Goal: Task Accomplishment & Management: Use online tool/utility

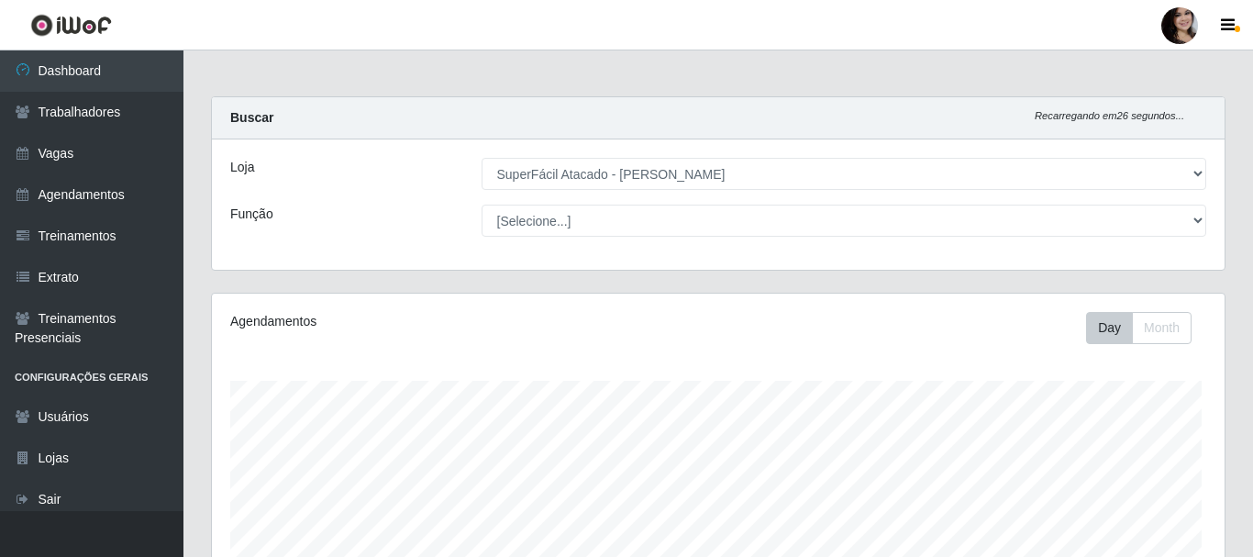
select select "399"
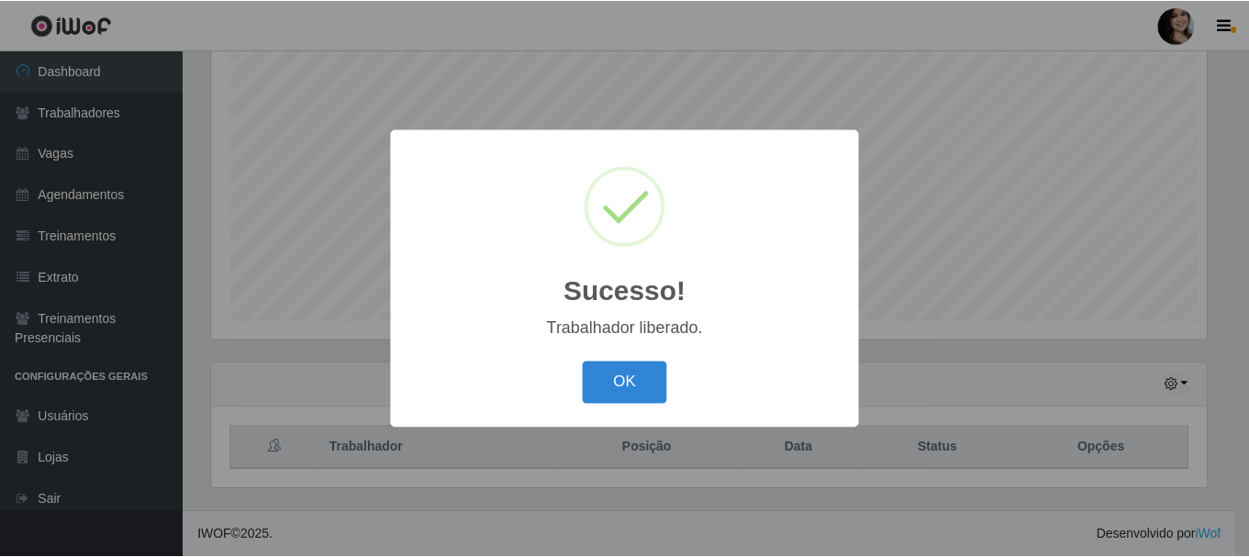
scroll to position [381, 999]
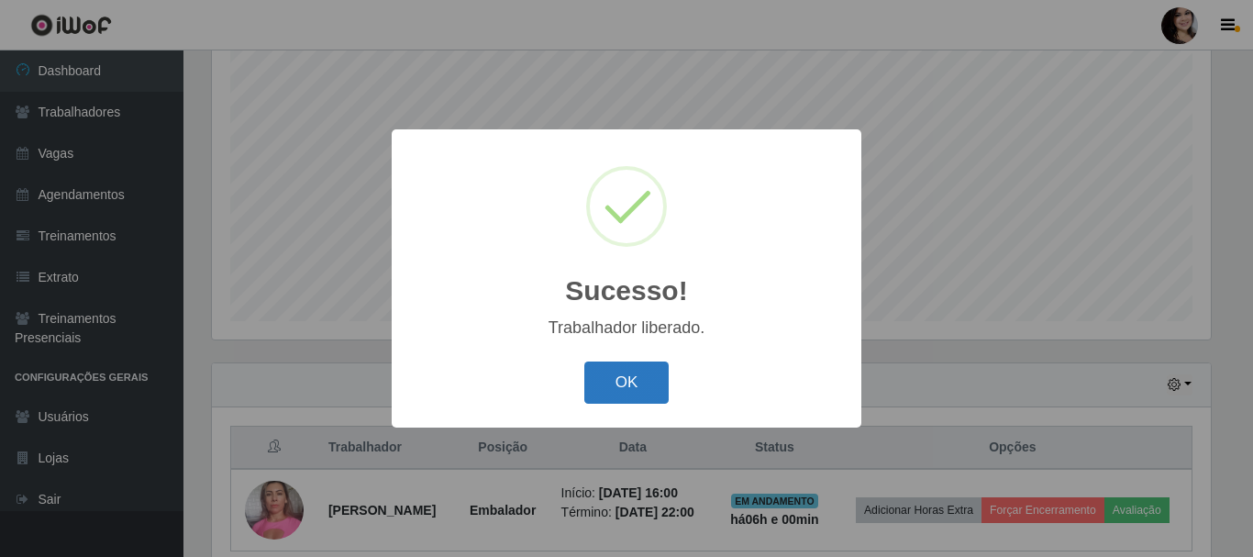
click at [624, 390] on button "OK" at bounding box center [627, 383] width 85 height 43
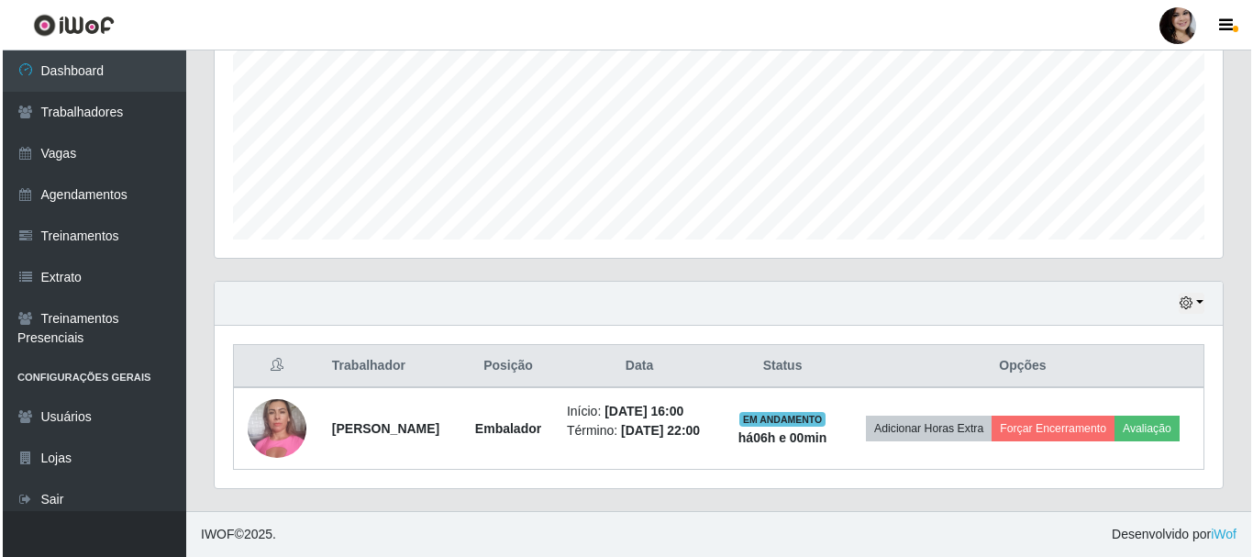
scroll to position [430, 0]
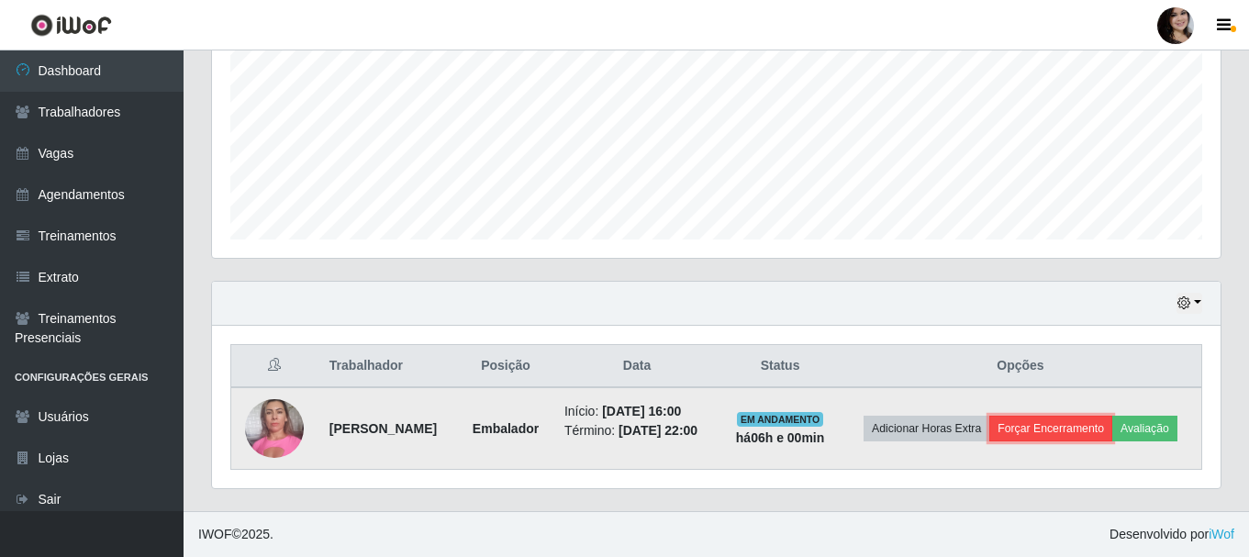
click at [1092, 416] on button "Forçar Encerramento" at bounding box center [1050, 429] width 123 height 26
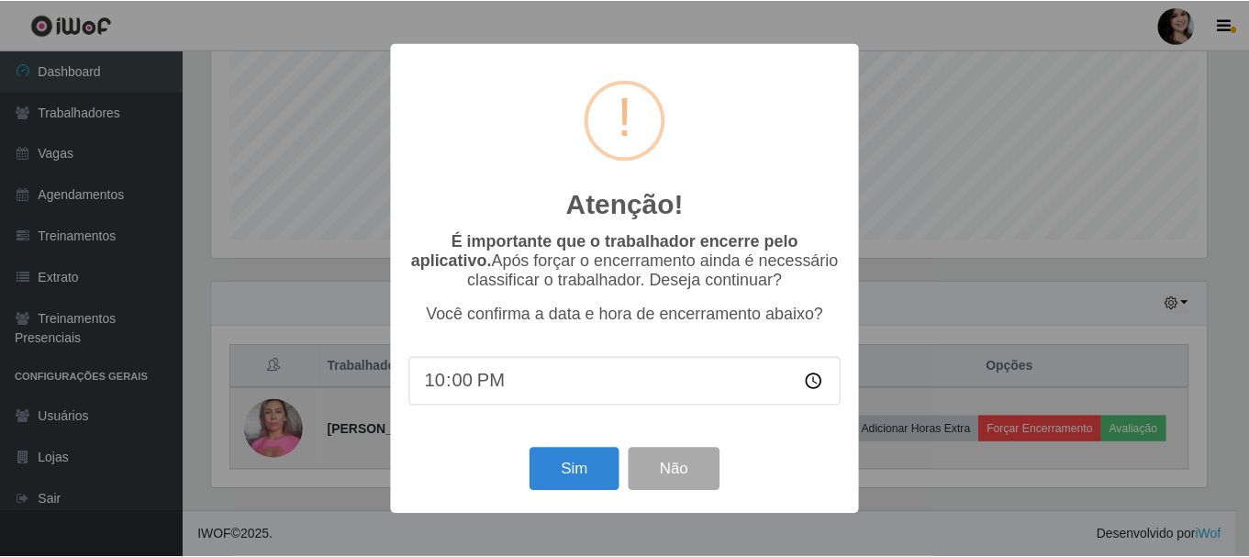
scroll to position [381, 999]
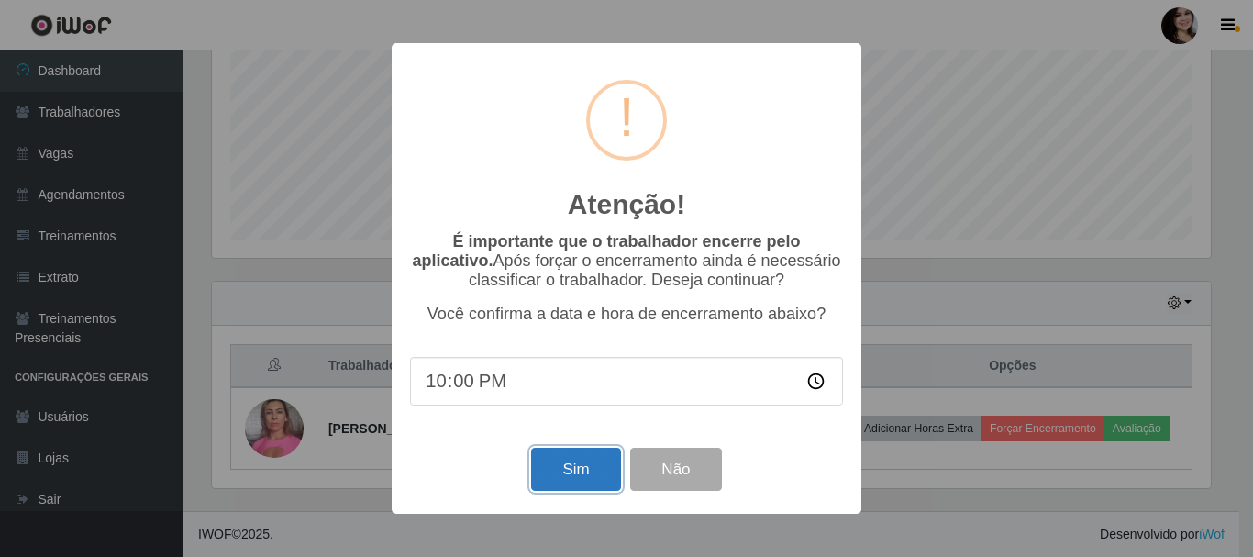
click at [559, 472] on button "Sim" at bounding box center [575, 469] width 89 height 43
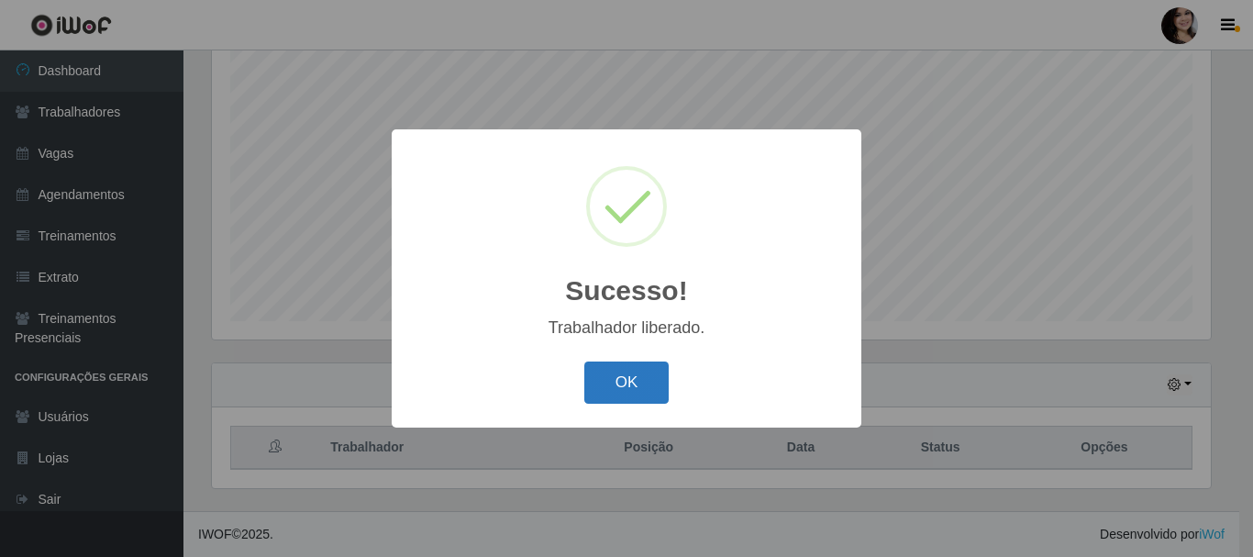
click at [651, 393] on button "OK" at bounding box center [627, 383] width 85 height 43
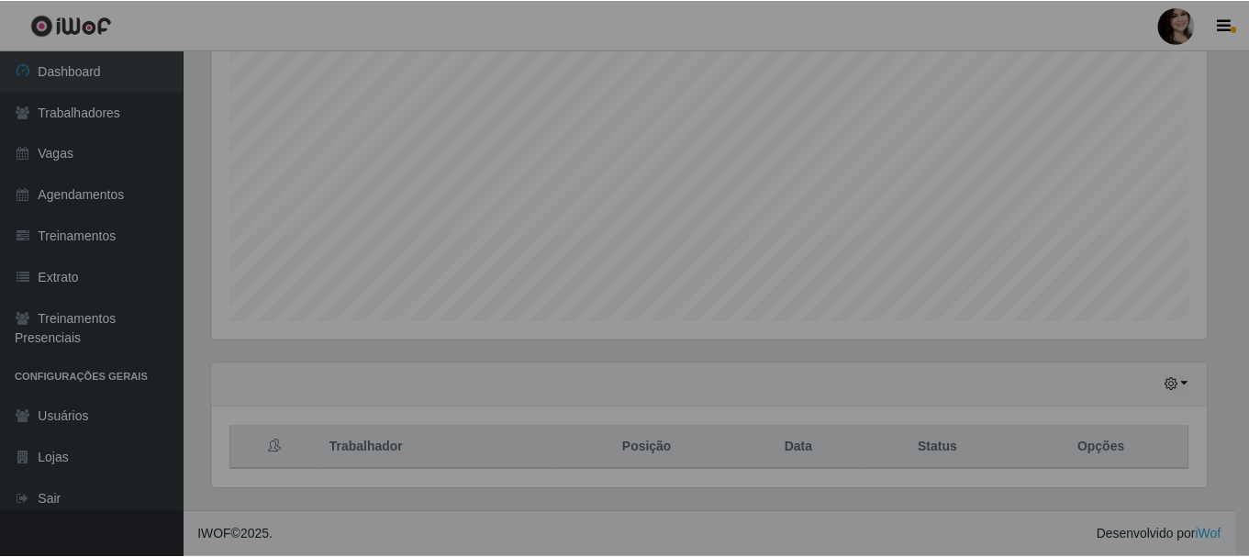
scroll to position [381, 1008]
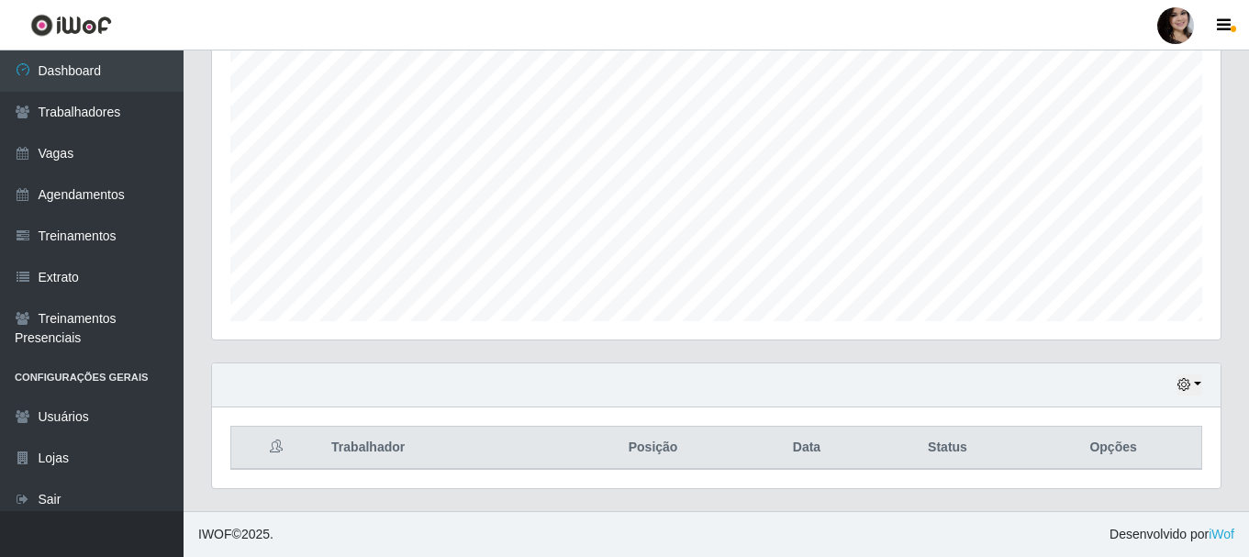
click at [863, 549] on footer "IWOF © 2025 . Desenvolvido por iWof" at bounding box center [716, 534] width 1065 height 46
click at [129, 147] on link "Vagas" at bounding box center [92, 153] width 184 height 41
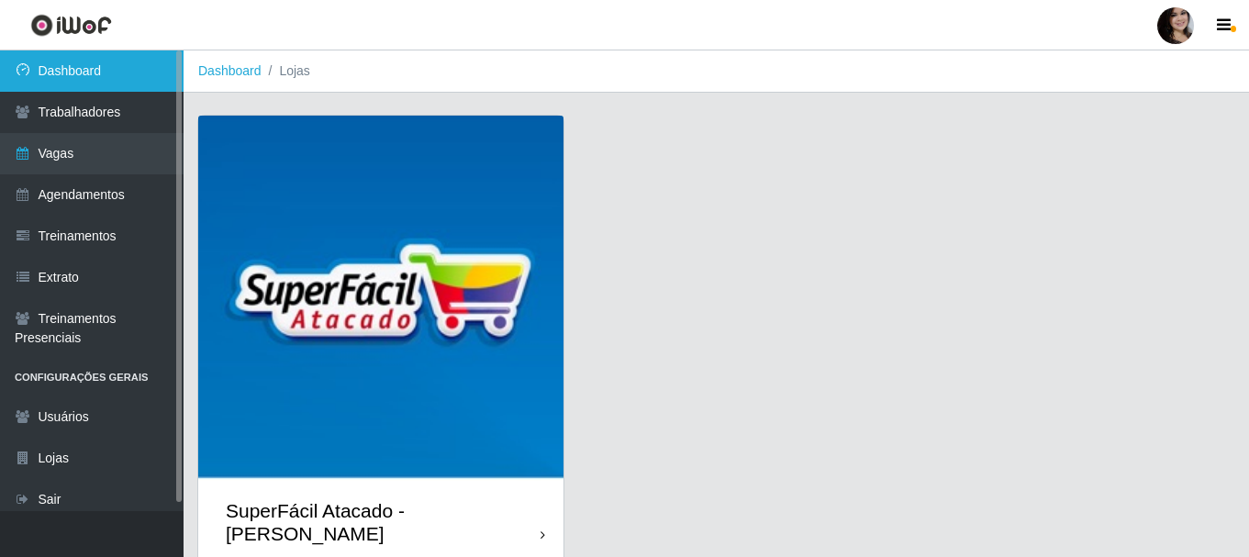
click at [139, 79] on link "Dashboard" at bounding box center [92, 70] width 184 height 41
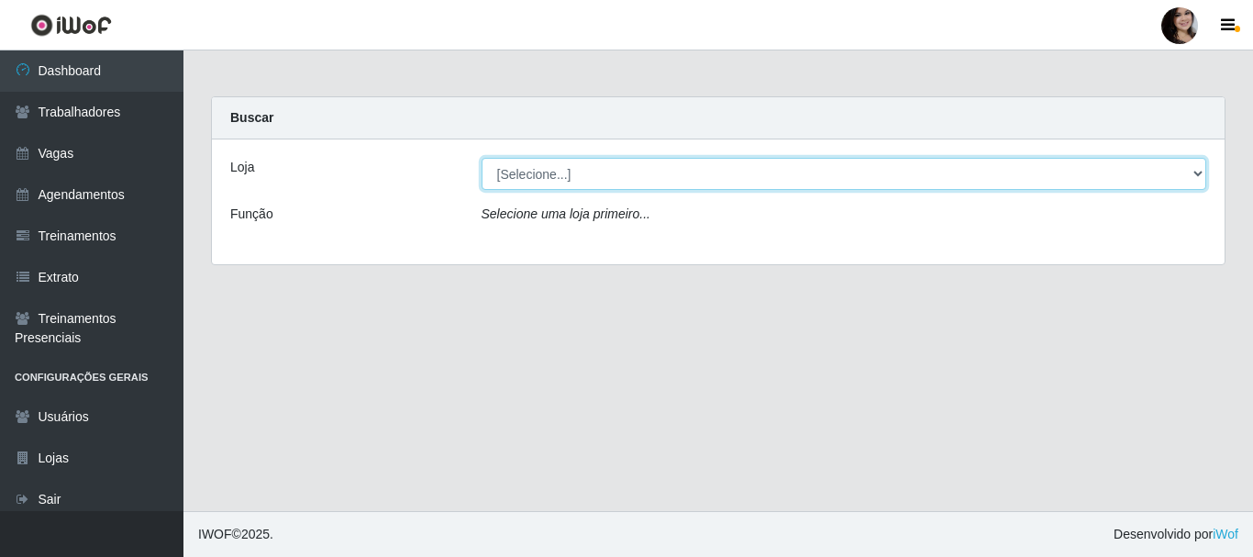
click at [1196, 174] on select "[Selecione...] SuperFácil Atacado - [PERSON_NAME]" at bounding box center [845, 174] width 726 height 32
select select "399"
click at [482, 158] on select "[Selecione...] SuperFácil Atacado - [PERSON_NAME]" at bounding box center [845, 174] width 726 height 32
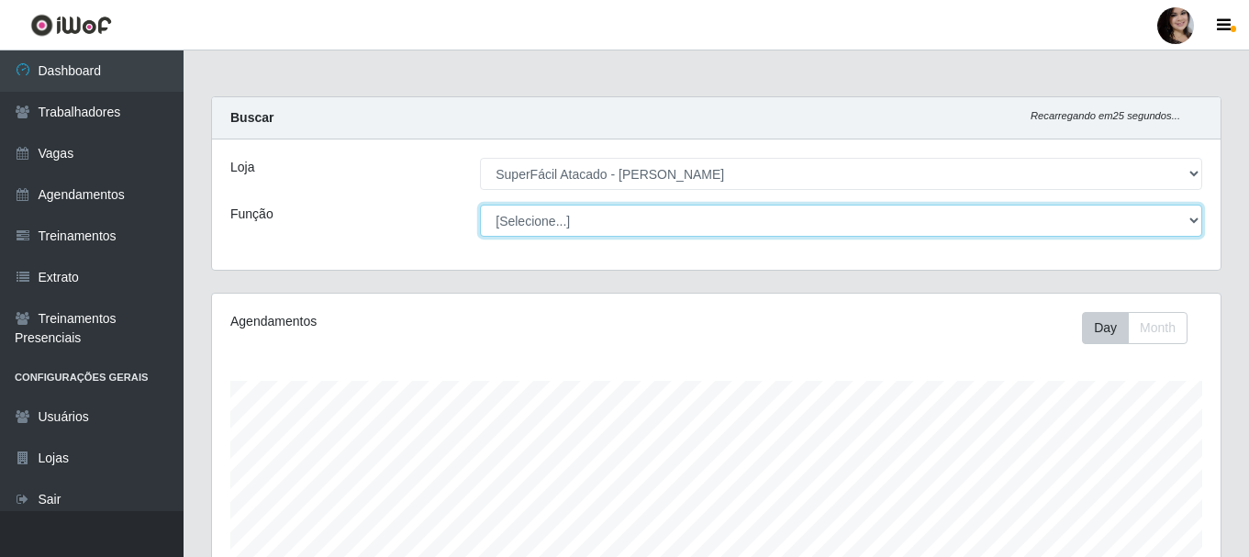
click at [1173, 226] on select "[Selecione...] Embalador Embalador + Embalador ++ Operador de Caixa Operador de…" at bounding box center [841, 221] width 722 height 32
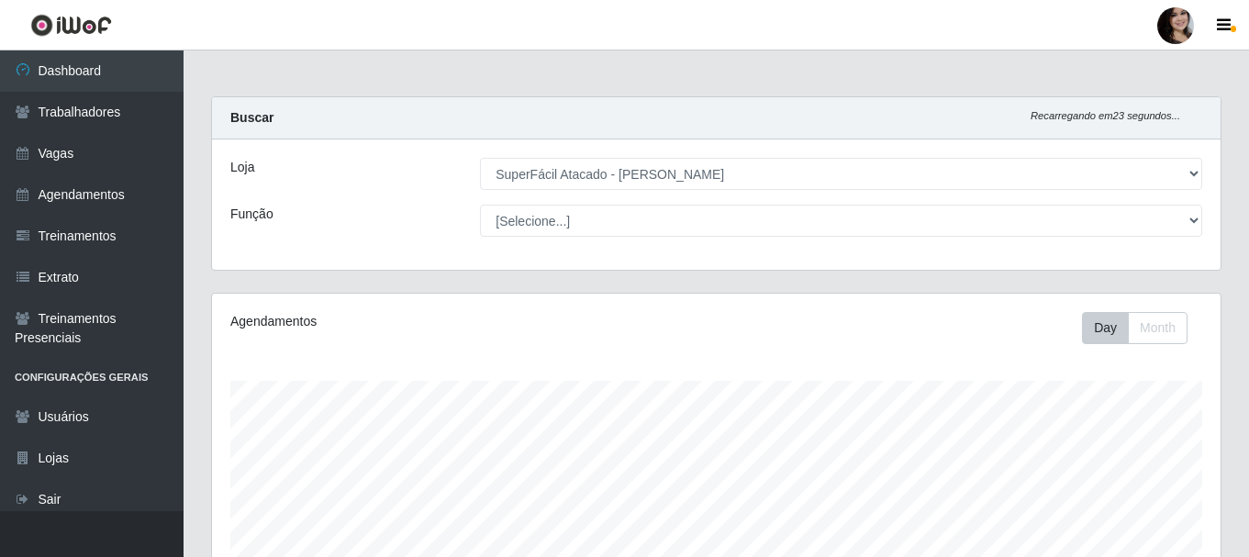
click at [794, 137] on div "Buscar Recarregando em 23 segundos..." at bounding box center [716, 118] width 1008 height 42
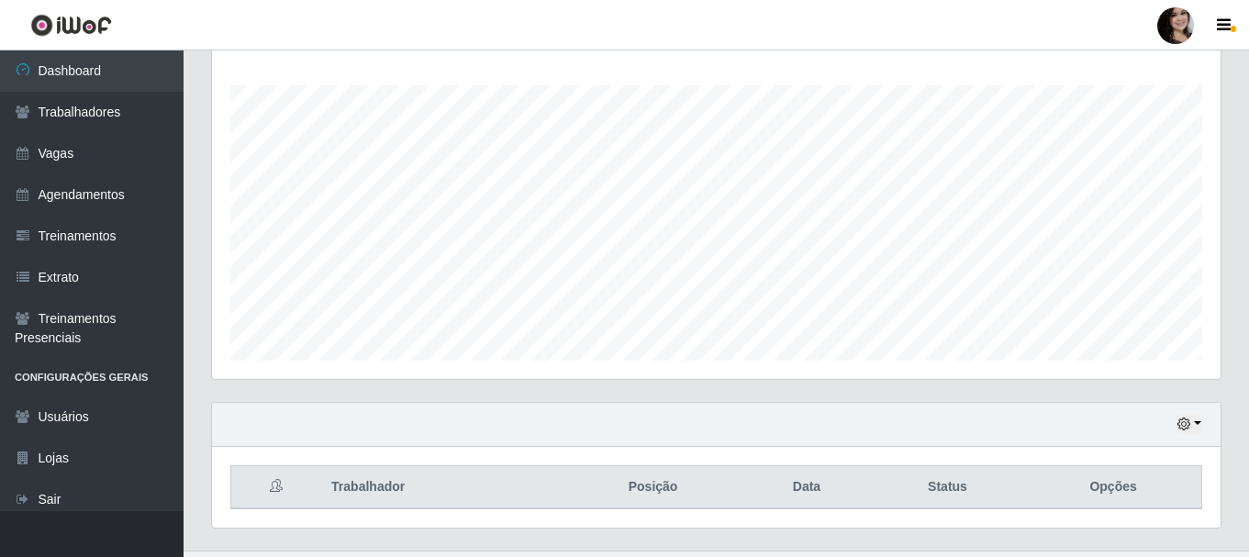
scroll to position [335, 0]
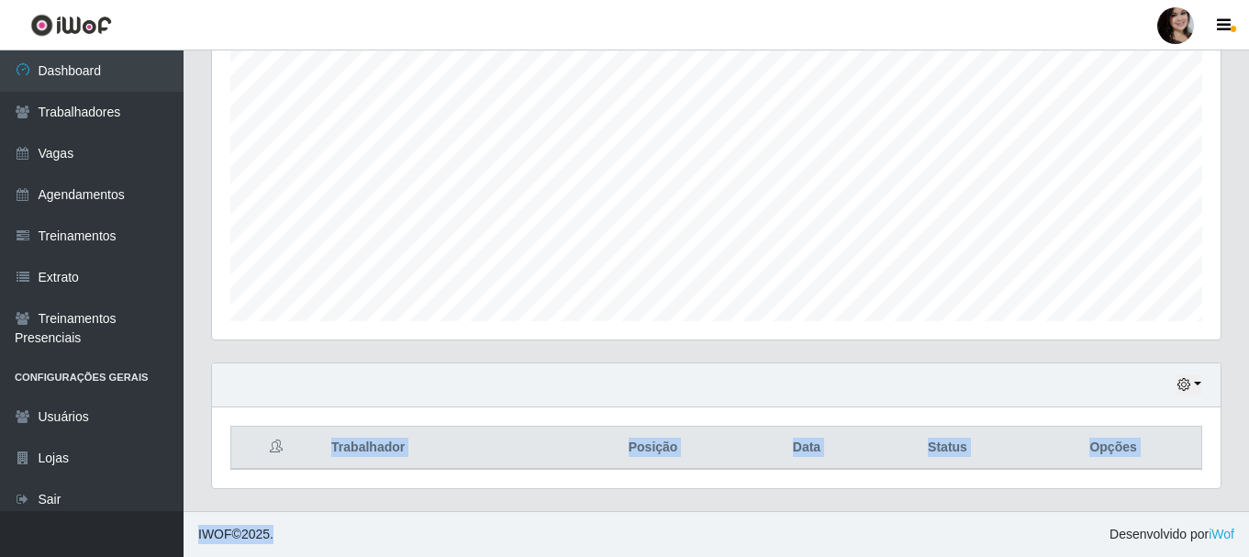
click at [679, 510] on div "Perfil Alterar Senha Sair Dashboard Trabalhadores Vagas Agendamentos Treinament…" at bounding box center [624, 111] width 1249 height 892
click at [679, 510] on div "Hoje 1 dia 3 dias 1 Semana Não encerrados Trabalhador Posição Data Status Opções" at bounding box center [716, 436] width 1038 height 149
click at [685, 505] on div "Hoje 1 dia 3 dias 1 Semana Não encerrados Trabalhador Posição Data Status Opções" at bounding box center [716, 436] width 1038 height 149
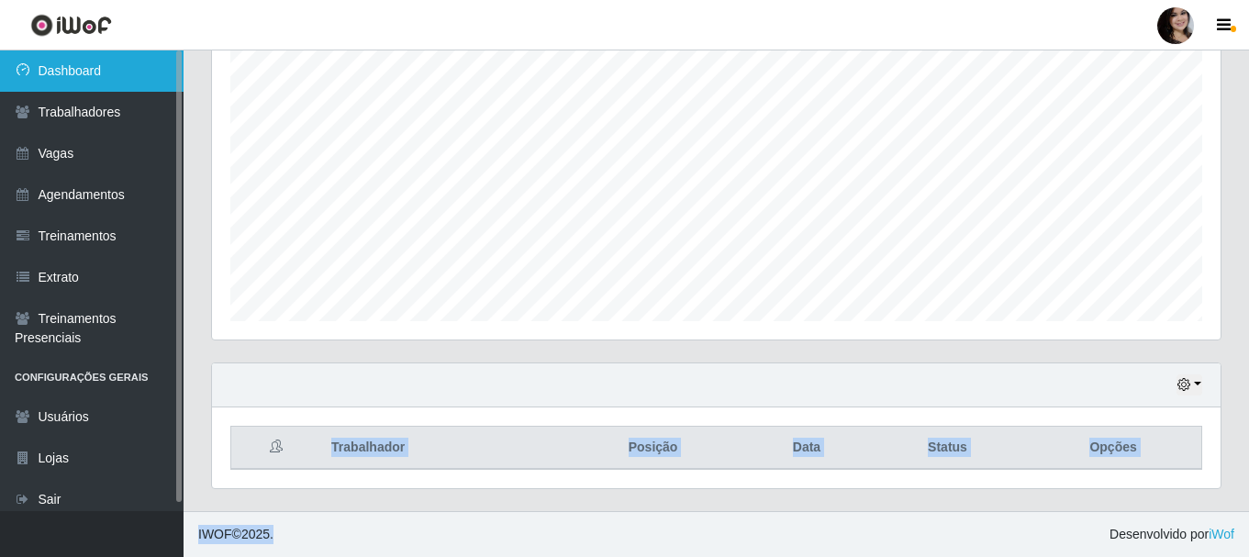
click at [116, 66] on link "Dashboard" at bounding box center [92, 70] width 184 height 41
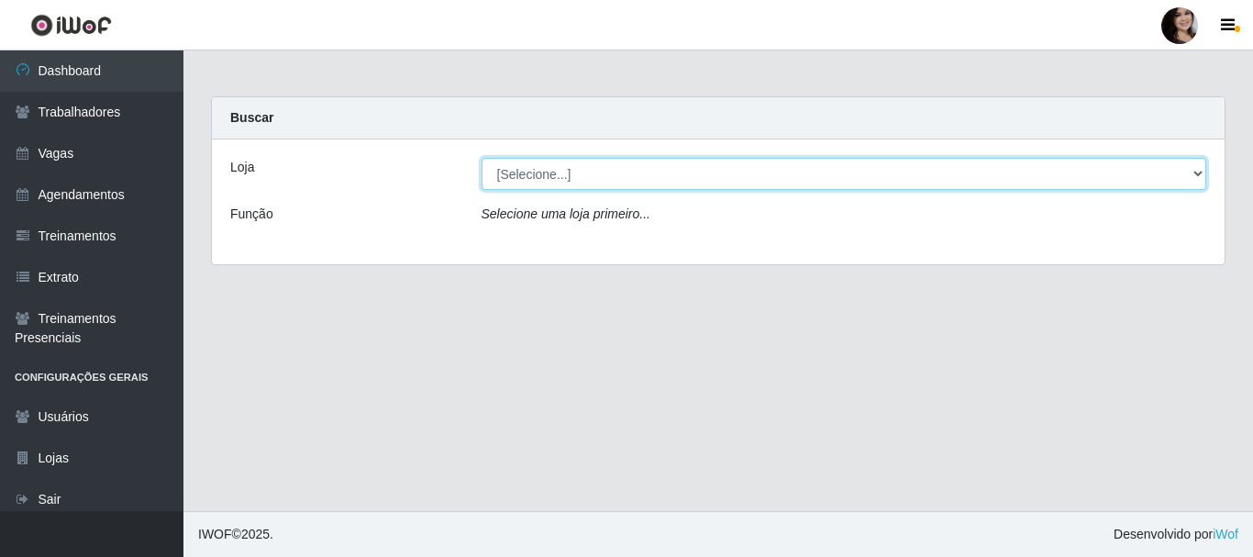
click at [1166, 180] on select "[Selecione...] SuperFácil Atacado - [PERSON_NAME]" at bounding box center [845, 174] width 726 height 32
select select "399"
click at [482, 158] on select "[Selecione...] SuperFácil Atacado - [PERSON_NAME]" at bounding box center [845, 174] width 726 height 32
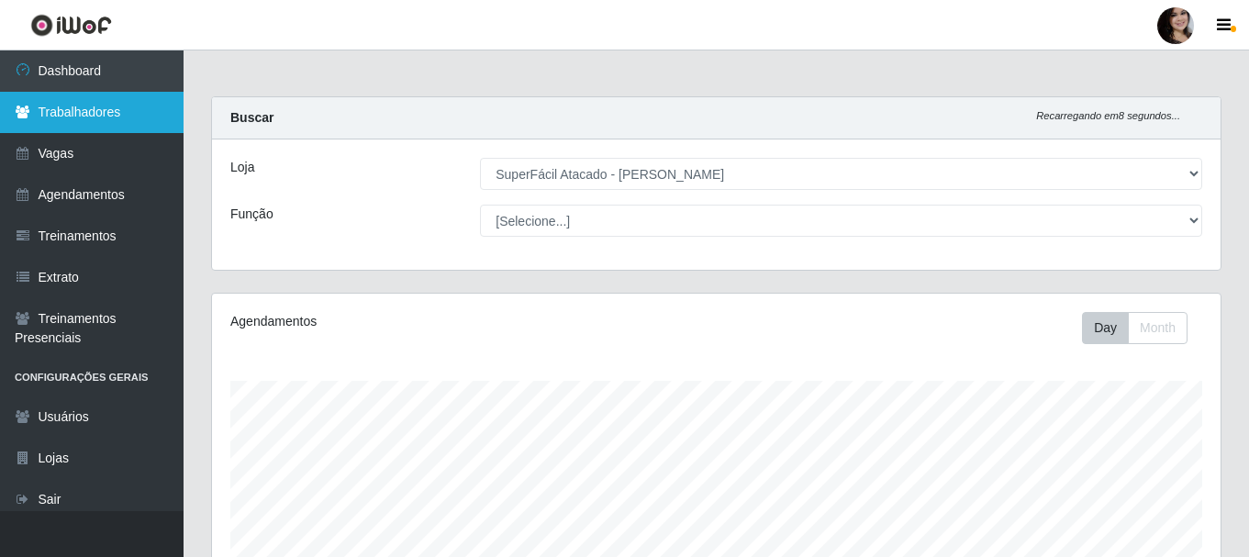
click at [110, 123] on link "Trabalhadores" at bounding box center [92, 112] width 184 height 41
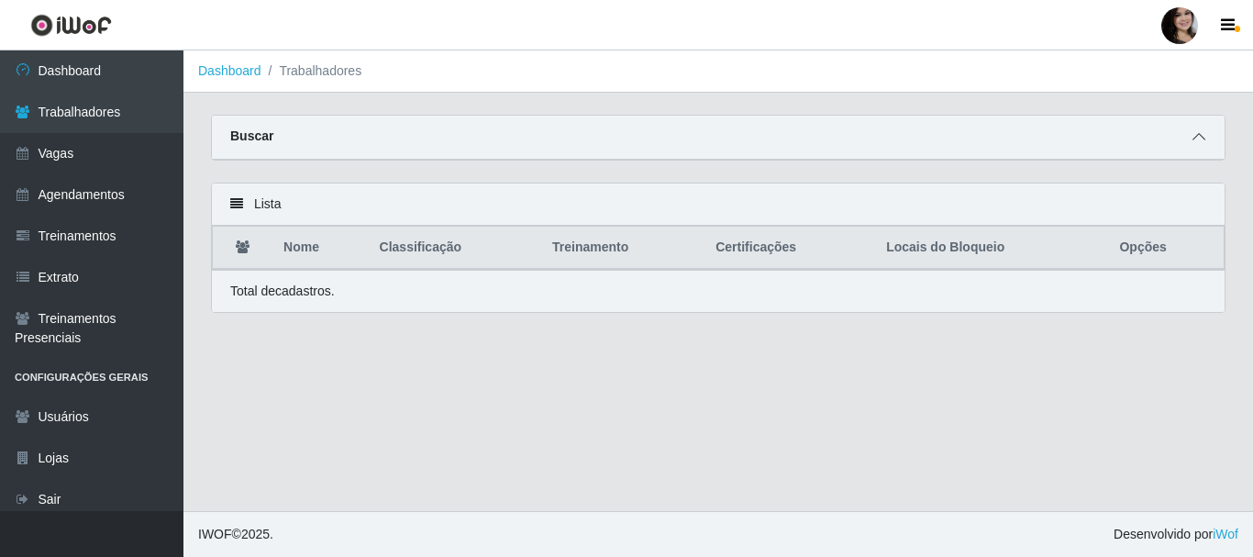
click at [1197, 140] on icon at bounding box center [1199, 136] width 13 height 13
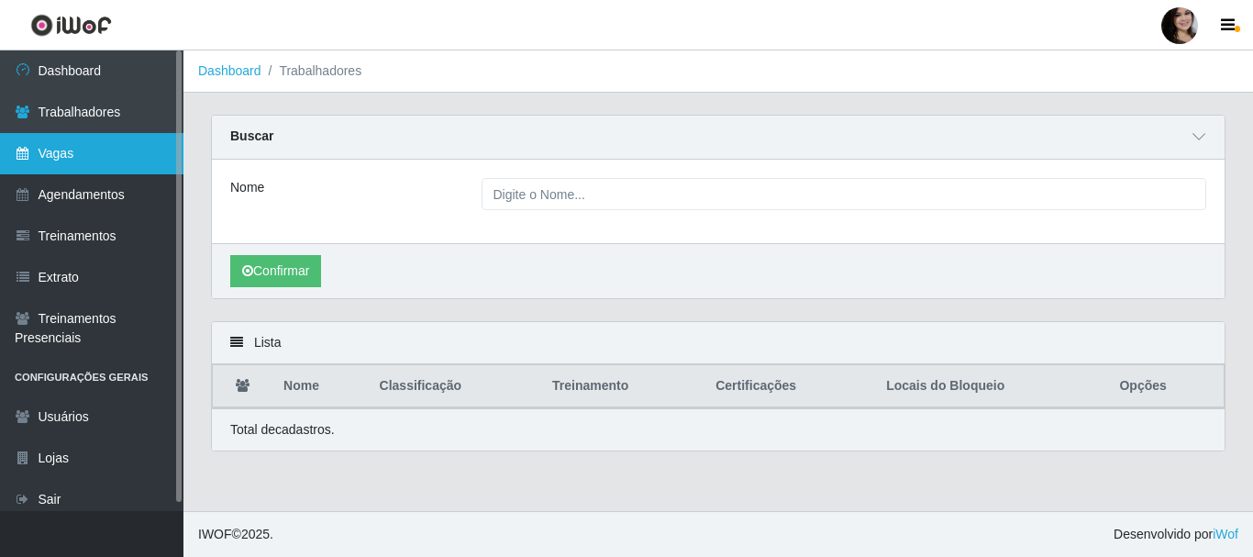
click at [119, 149] on link "Vagas" at bounding box center [92, 153] width 184 height 41
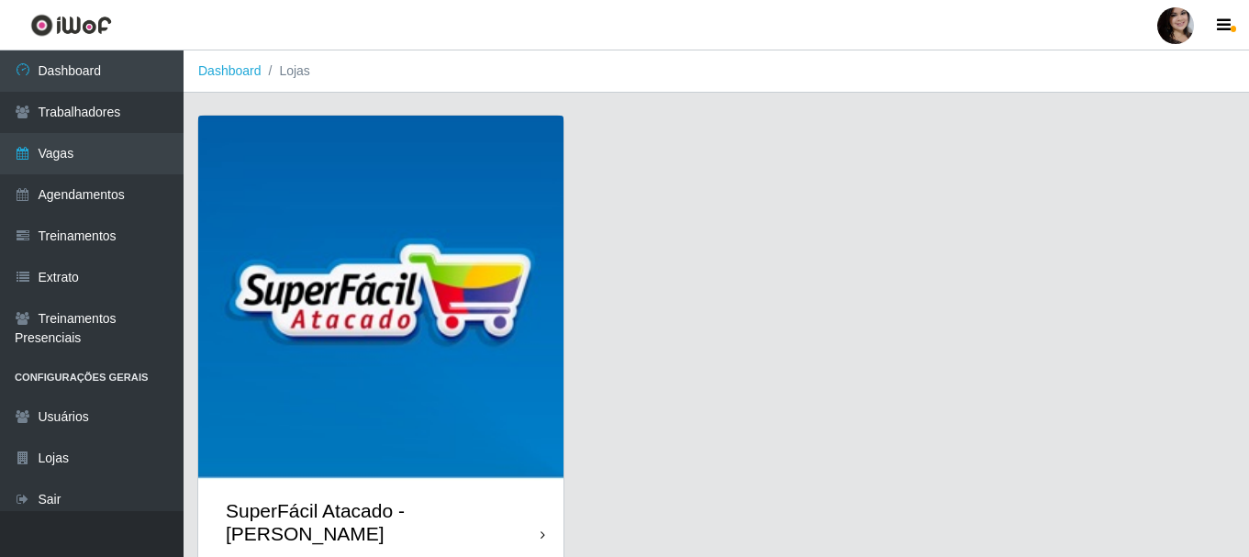
click at [541, 529] on icon at bounding box center [542, 535] width 5 height 13
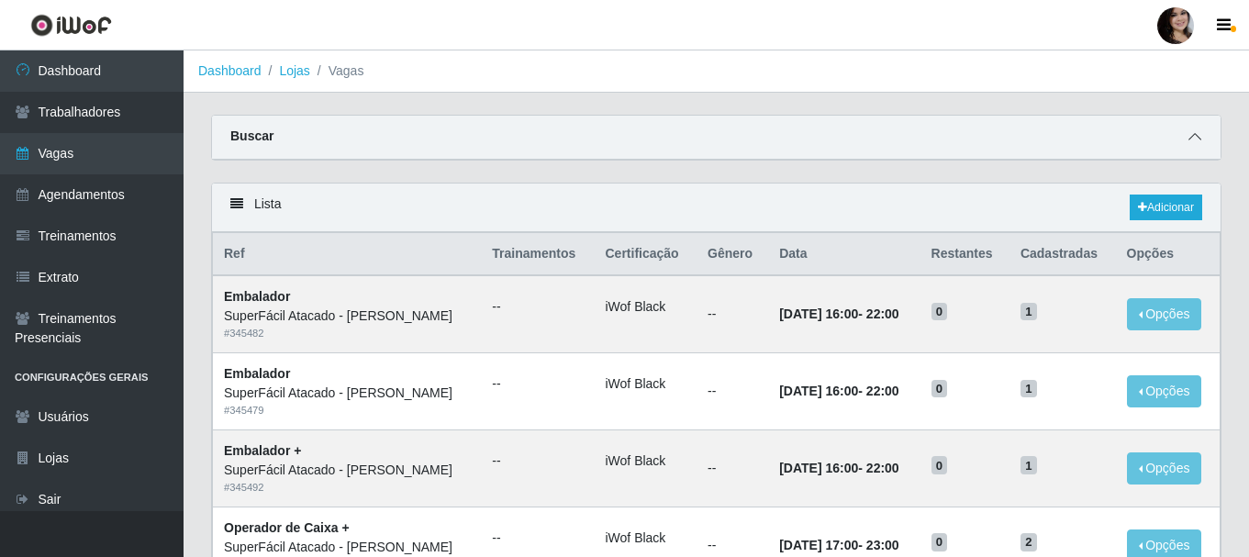
click at [1196, 132] on icon at bounding box center [1194, 136] width 13 height 13
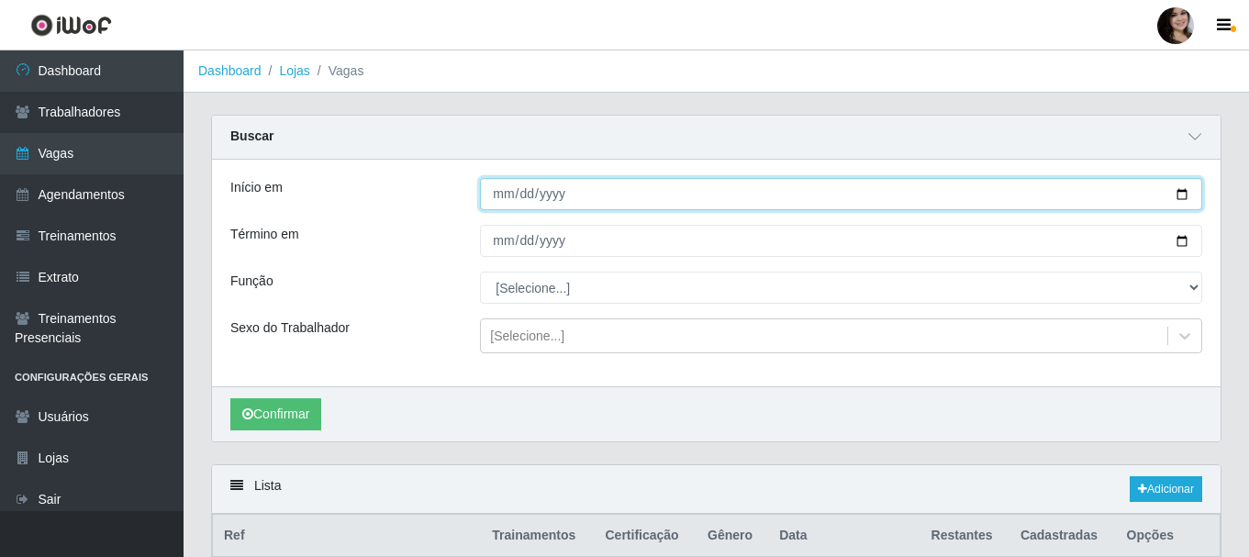
click at [1177, 193] on input "Início em" at bounding box center [841, 194] width 722 height 32
type input "[DATE]"
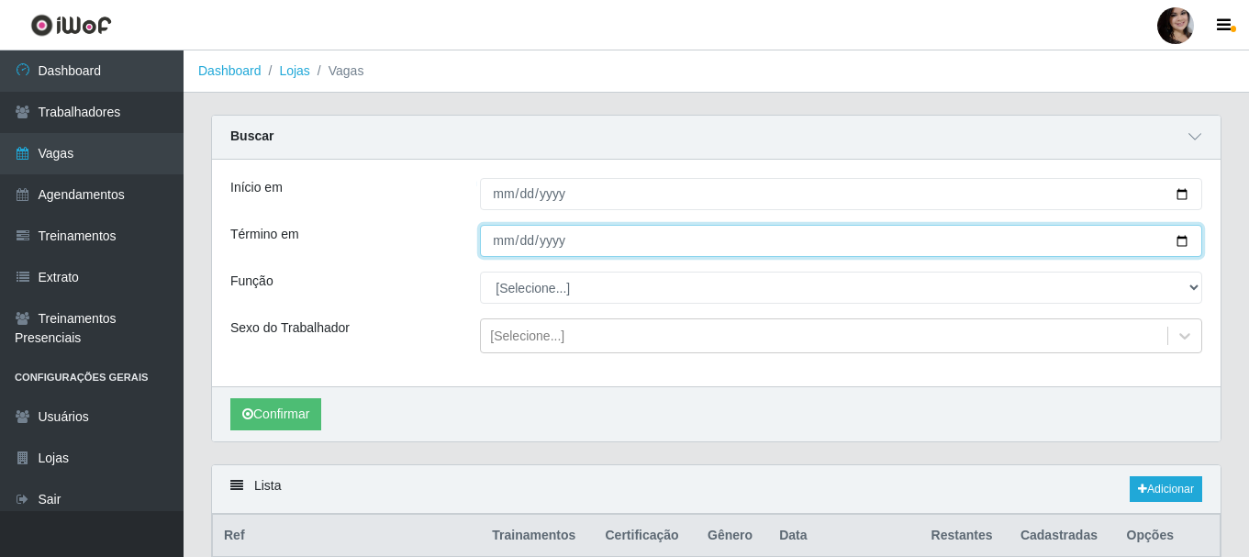
click at [1181, 236] on input "Término em" at bounding box center [841, 241] width 722 height 32
type input "[DATE]"
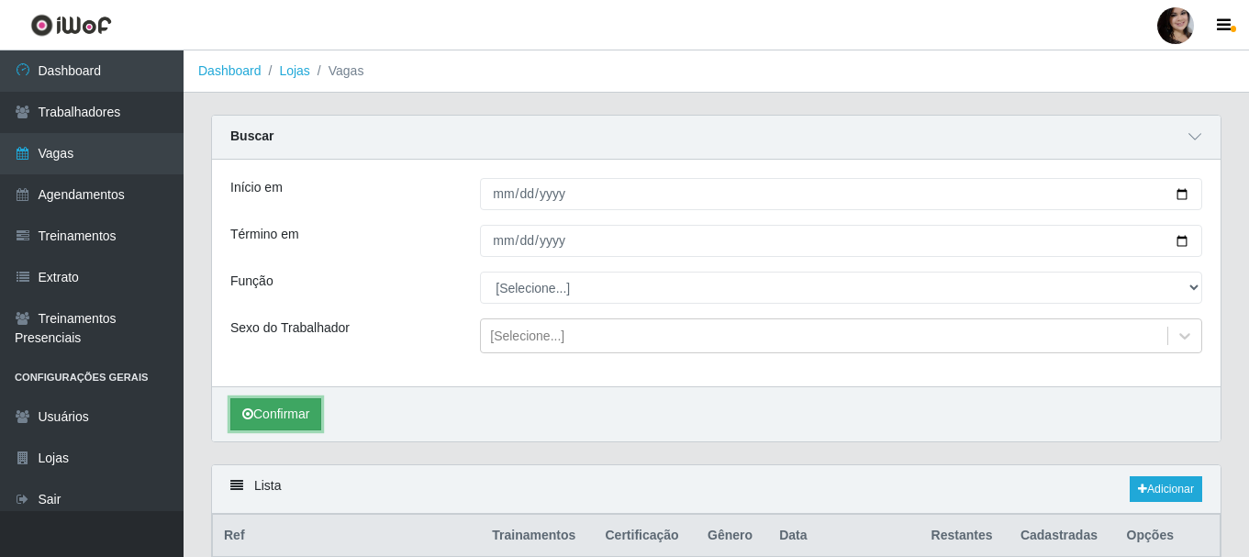
click at [275, 418] on button "Confirmar" at bounding box center [275, 414] width 91 height 32
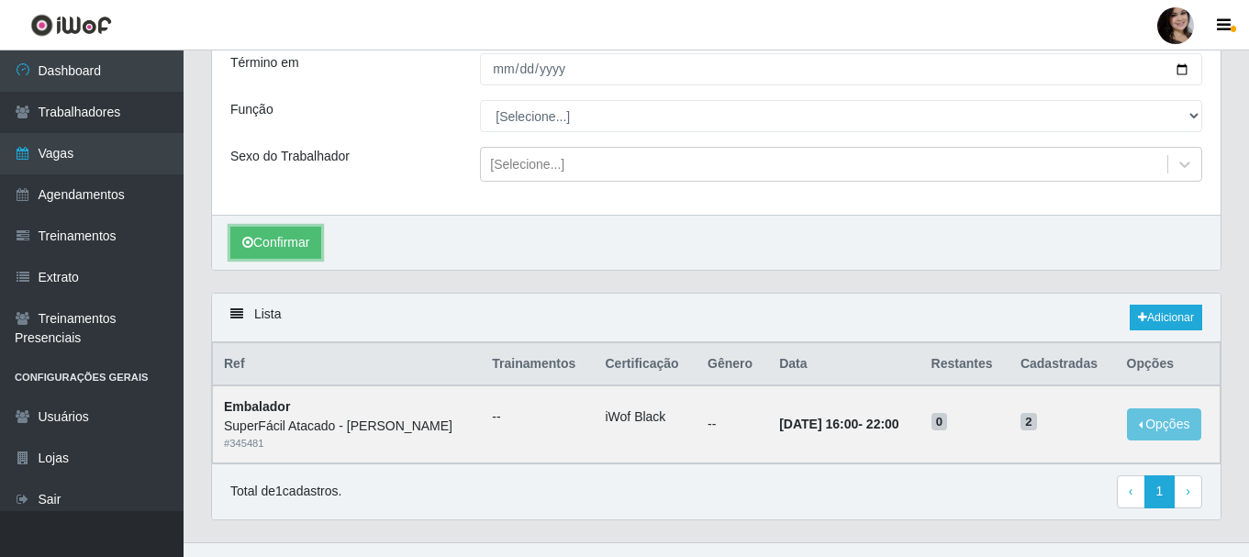
scroll to position [204, 0]
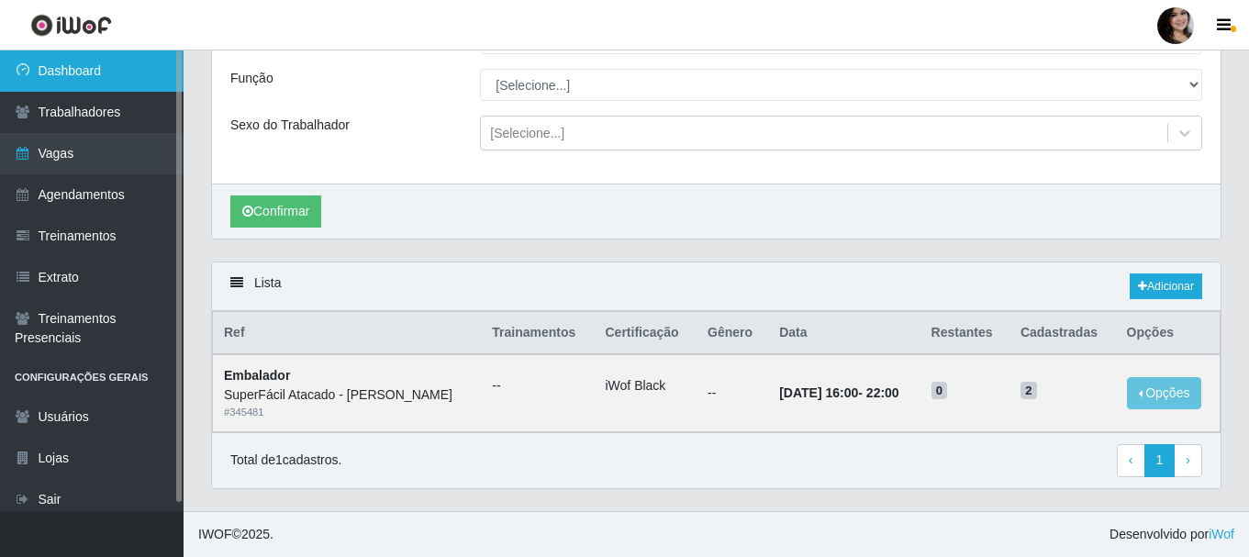
click at [121, 78] on link "Dashboard" at bounding box center [92, 70] width 184 height 41
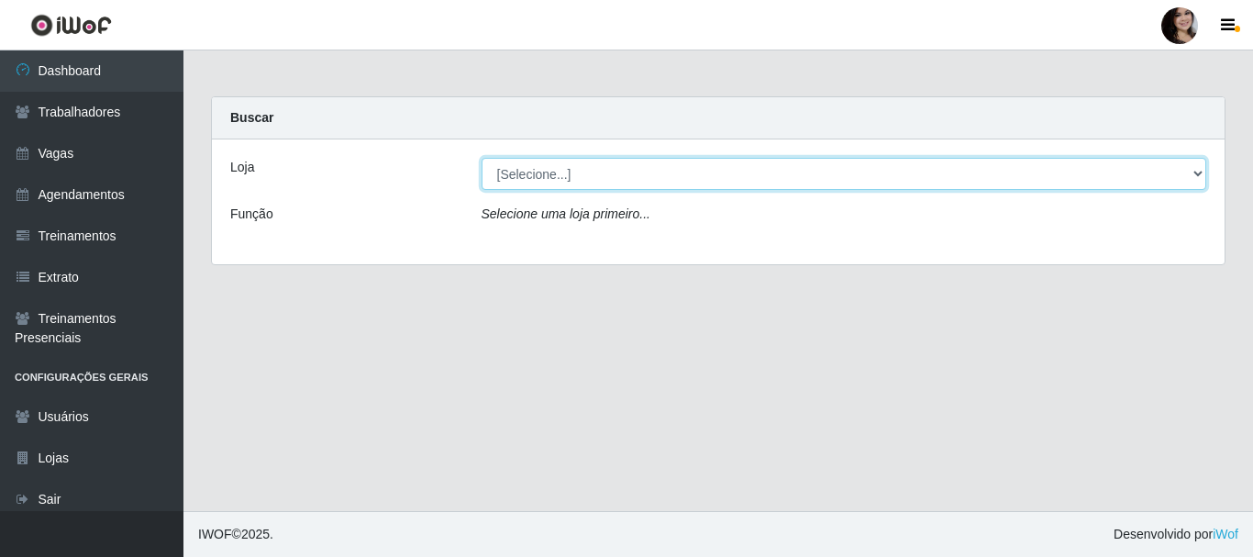
click at [1197, 170] on select "[Selecione...] SuperFácil Atacado - [PERSON_NAME]" at bounding box center [845, 174] width 726 height 32
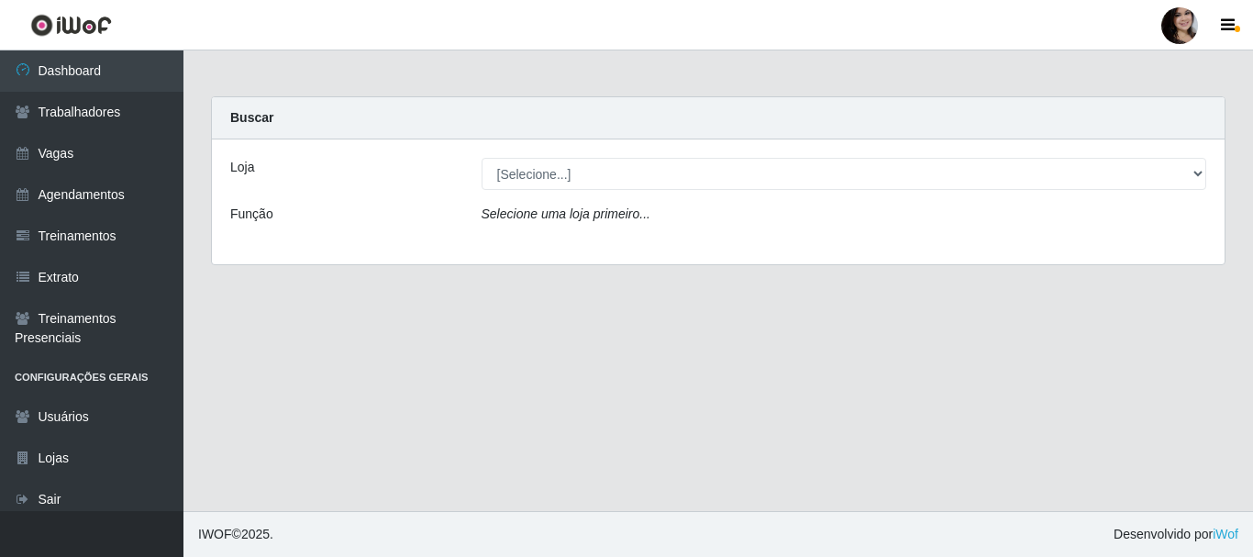
click at [962, 241] on div "Loja [Selecione...] SuperFácil Atacado - [PERSON_NAME] Função Selecione uma loj…" at bounding box center [718, 201] width 1013 height 125
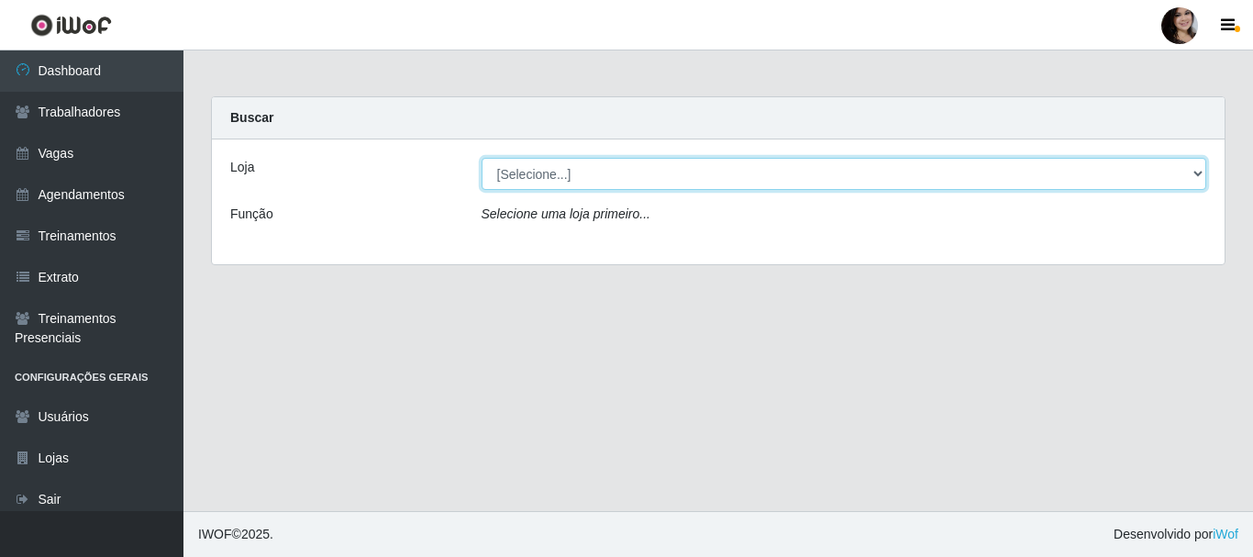
click at [1197, 172] on select "[Selecione...] SuperFácil Atacado - [PERSON_NAME]" at bounding box center [845, 174] width 726 height 32
select select "399"
click at [482, 158] on select "[Selecione...] SuperFácil Atacado - [PERSON_NAME]" at bounding box center [845, 174] width 726 height 32
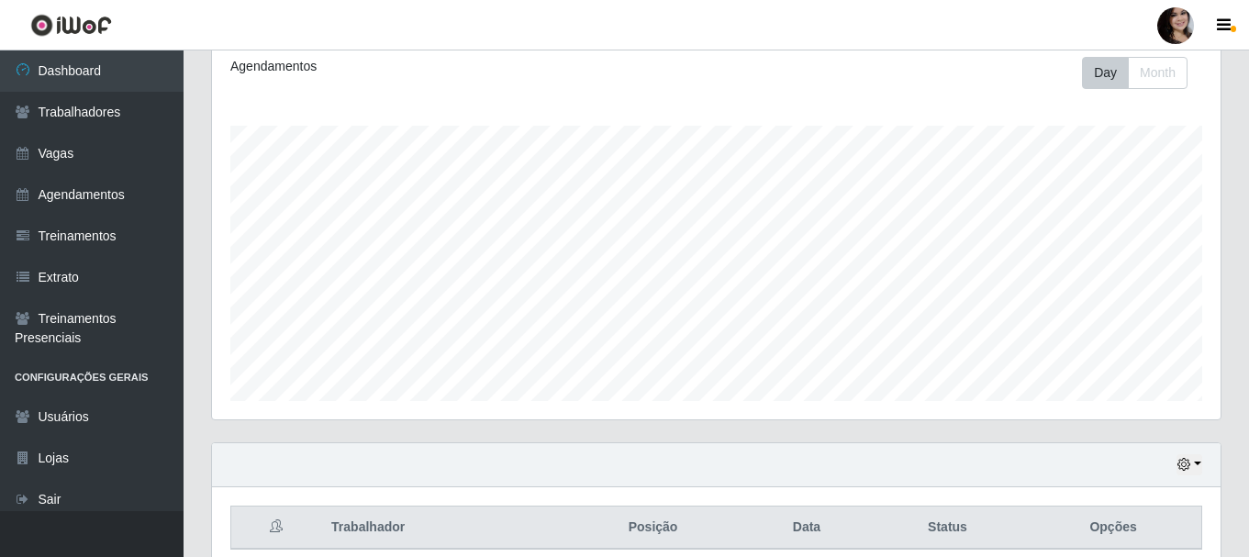
scroll to position [151, 0]
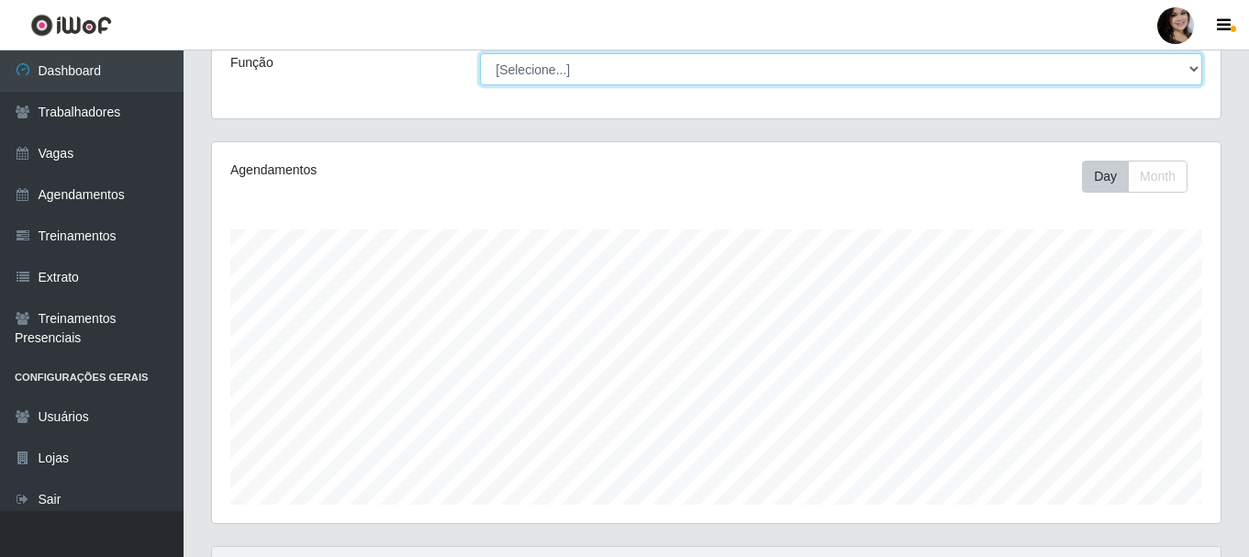
click at [1170, 70] on select "[Selecione...] Embalador Embalador + Embalador ++ Operador de Caixa Operador de…" at bounding box center [841, 69] width 722 height 32
select select "1"
click at [480, 53] on select "[Selecione...] Embalador Embalador + Embalador ++ Operador de Caixa Operador de…" at bounding box center [841, 69] width 722 height 32
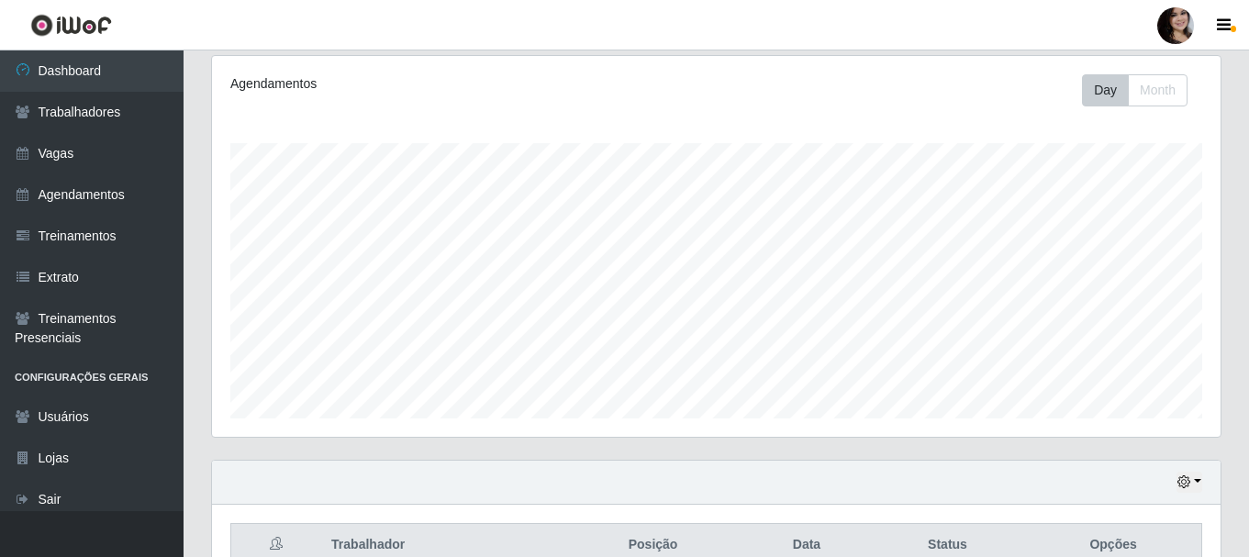
scroll to position [335, 0]
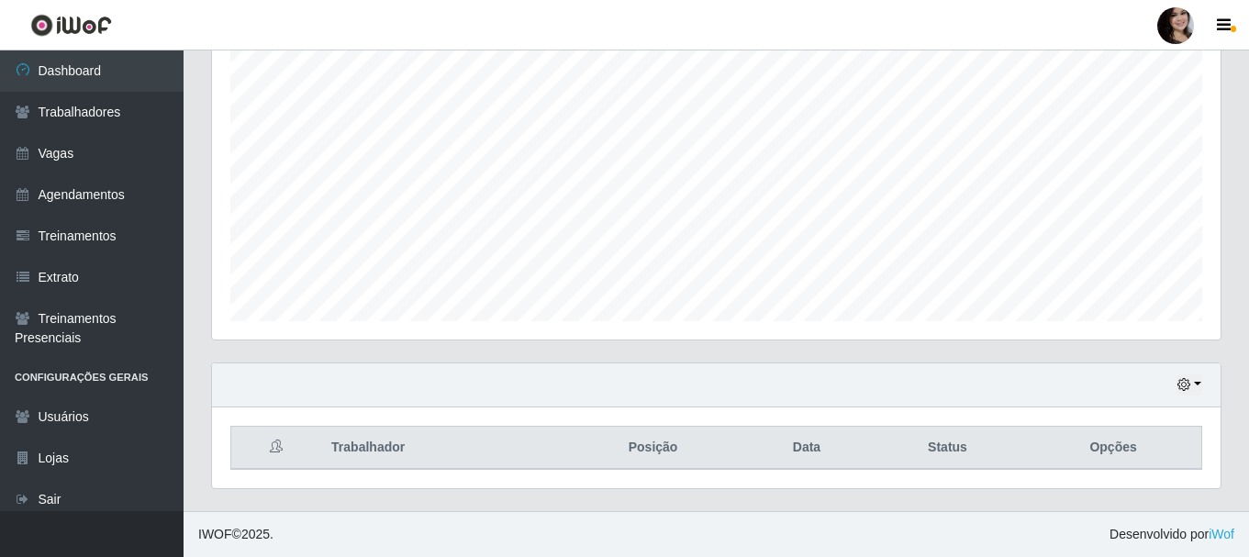
click at [980, 504] on div "Hoje 1 dia 3 dias 1 Semana Não encerrados Trabalhador Posição Data Status Opções" at bounding box center [716, 436] width 1038 height 149
click at [982, 503] on div "Hoje 1 dia 3 dias 1 Semana Não encerrados Trabalhador Posição Data Status Opções" at bounding box center [716, 436] width 1038 height 149
click at [1236, 249] on div "Carregando... Buscar Recarregando em 8 segundos... Loja [Selecione...] SuperFác…" at bounding box center [716, 136] width 1065 height 750
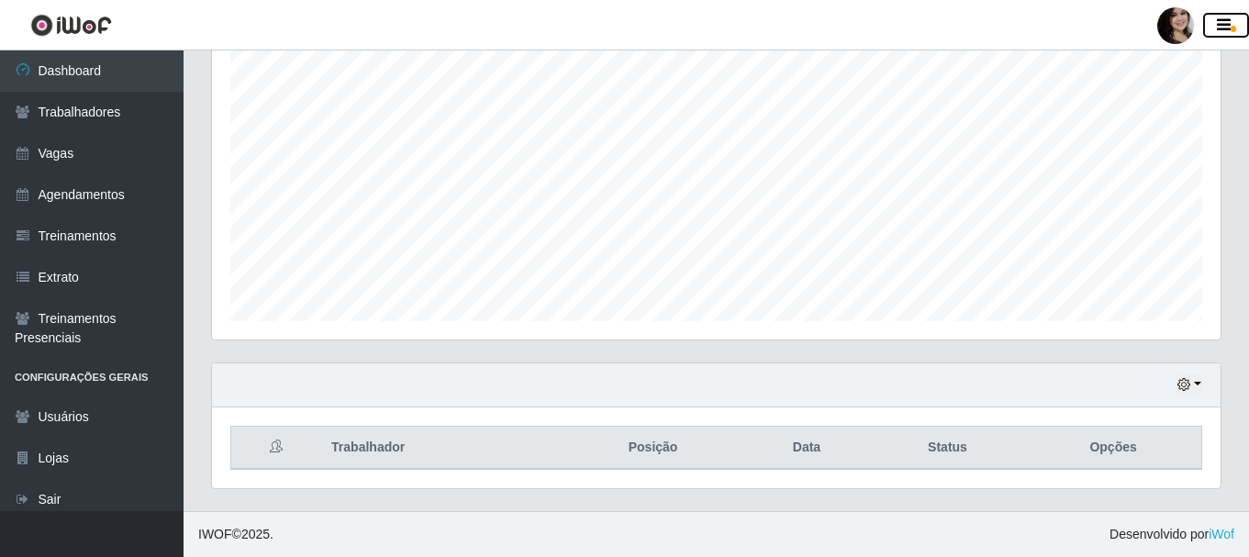
click at [1224, 29] on icon "button" at bounding box center [1224, 25] width 14 height 17
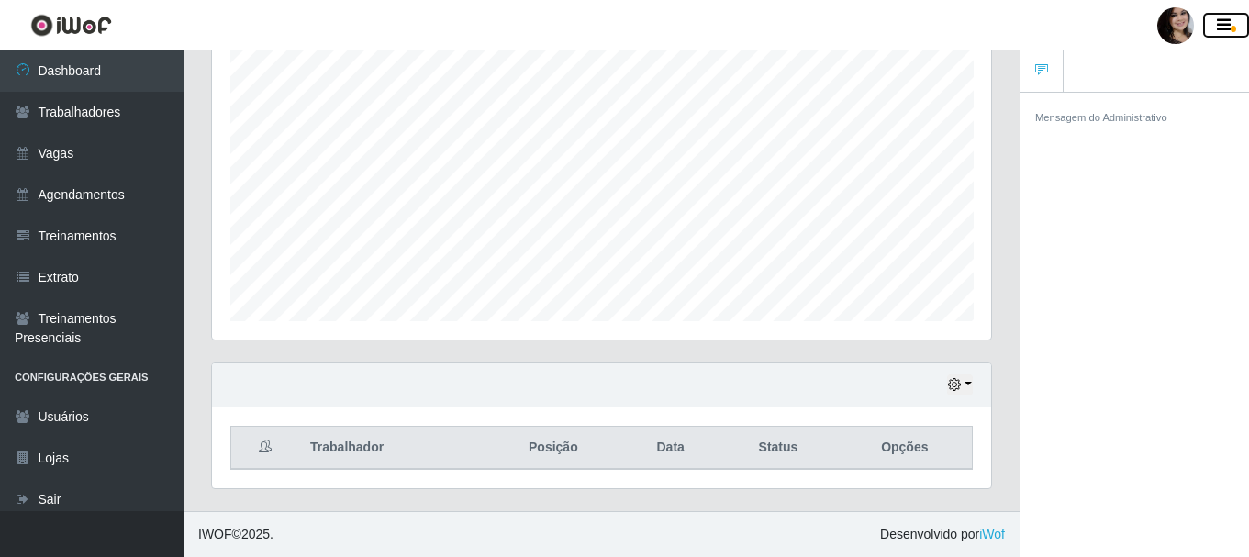
scroll to position [917251, 916852]
click at [1232, 18] on button "button" at bounding box center [1226, 26] width 46 height 26
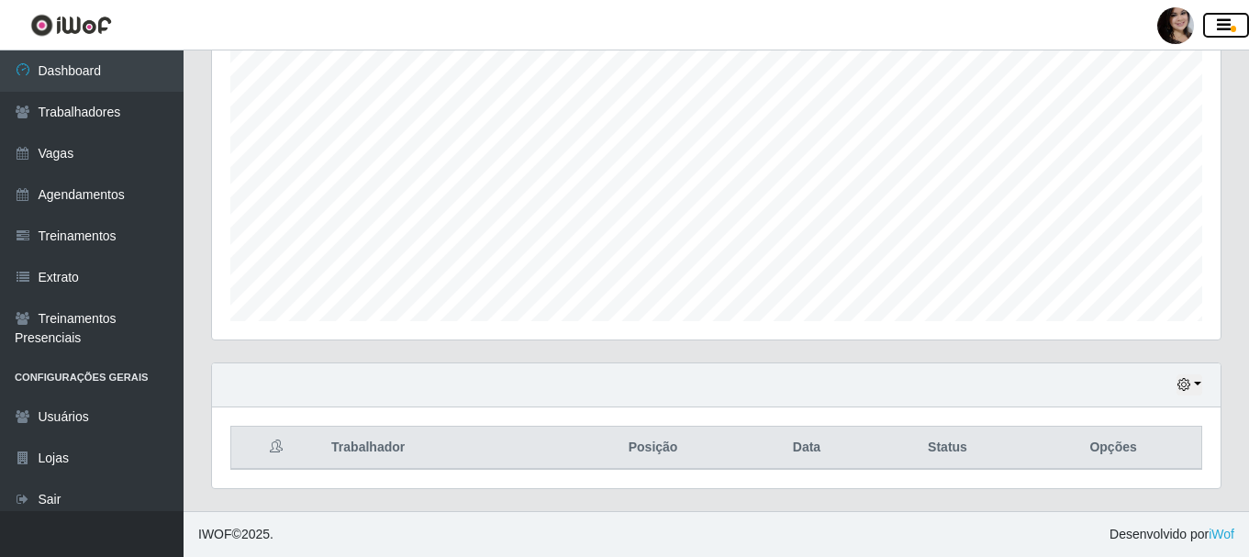
scroll to position [917251, 916623]
